Goal: Task Accomplishment & Management: Complete application form

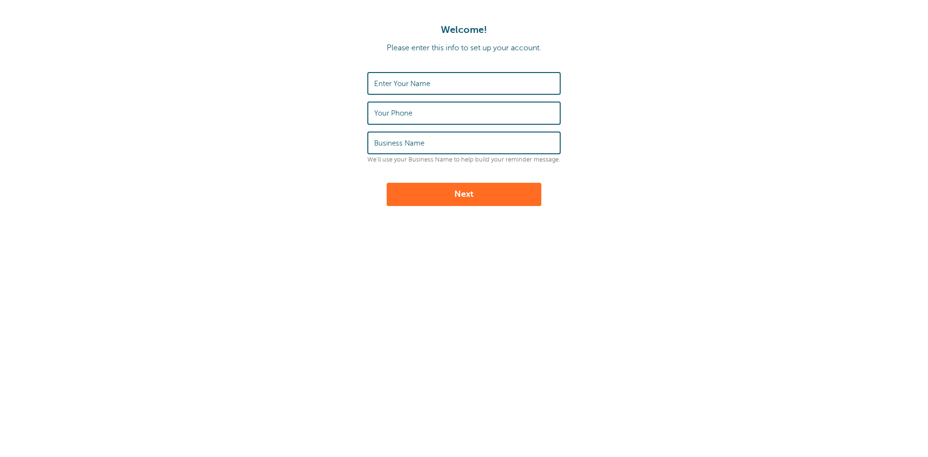
click at [412, 83] on label "Enter Your Name" at bounding box center [402, 83] width 56 height 9
click at [412, 83] on input "Enter Your Name" at bounding box center [464, 83] width 180 height 21
type input "[PERSON_NAME]"
click at [442, 116] on input "Your Phone" at bounding box center [464, 112] width 180 height 21
type input "0507578211"
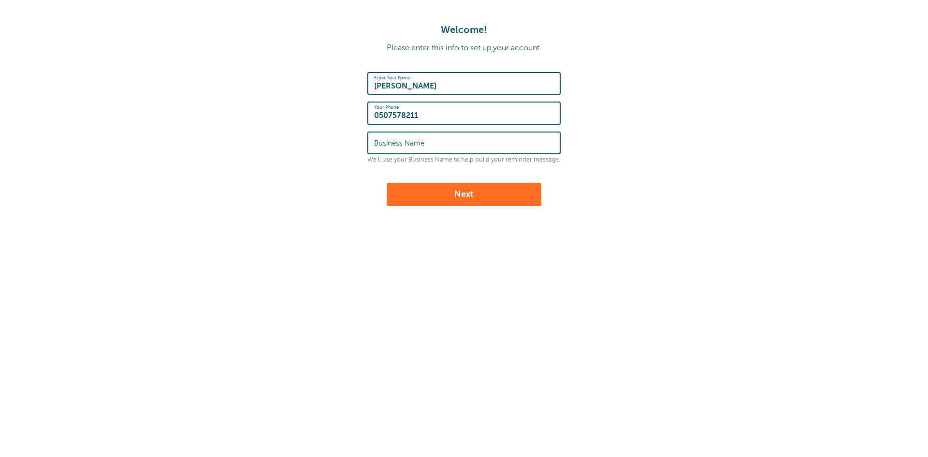
click at [440, 141] on input "Business Name" at bounding box center [464, 142] width 180 height 21
type input "m"
drag, startPoint x: 403, startPoint y: 146, endPoint x: 309, endPoint y: 144, distance: 94.7
click at [311, 144] on form "Enter Your Name [PERSON_NAME] Your Phone [PHONE_NUMBER] Business Name mo We'll …" at bounding box center [464, 139] width 908 height 134
type input "modern"
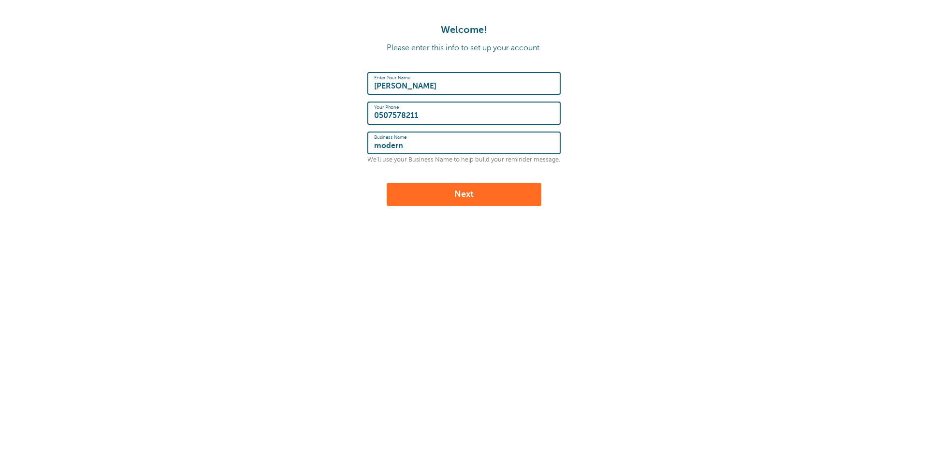
click at [470, 199] on button "Next" at bounding box center [464, 194] width 155 height 23
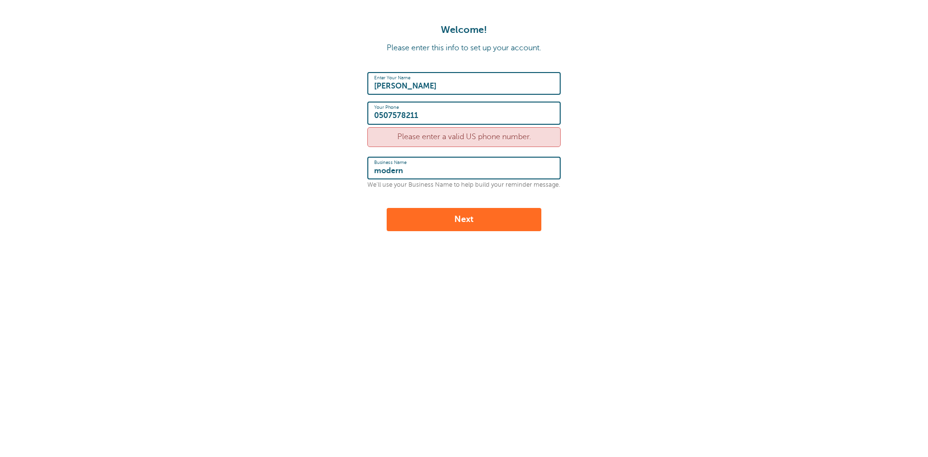
click at [819, 115] on form "Enter Your Name [PERSON_NAME] Your Phone [PHONE_NUMBER] Please enter a valid US…" at bounding box center [464, 151] width 908 height 159
